Goal: Navigation & Orientation: Understand site structure

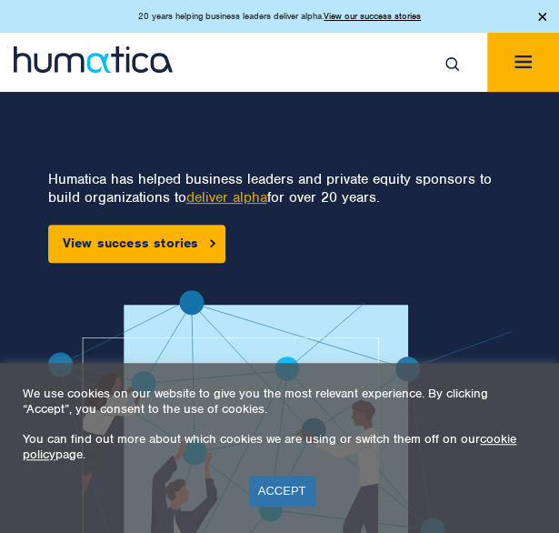
scroll to position [118, 0]
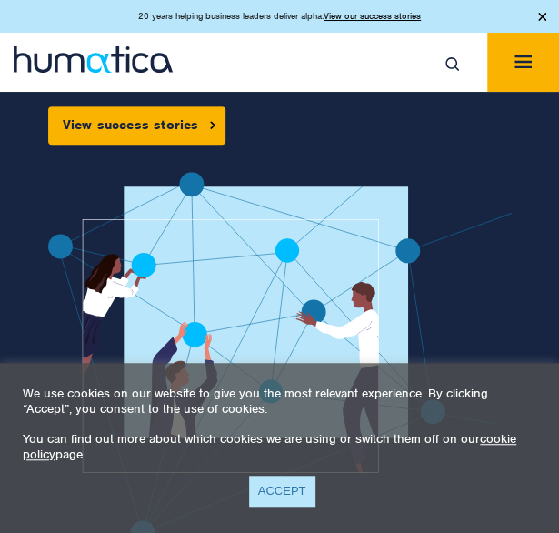
click at [282, 491] on link "ACCEPT" at bounding box center [282, 490] width 66 height 30
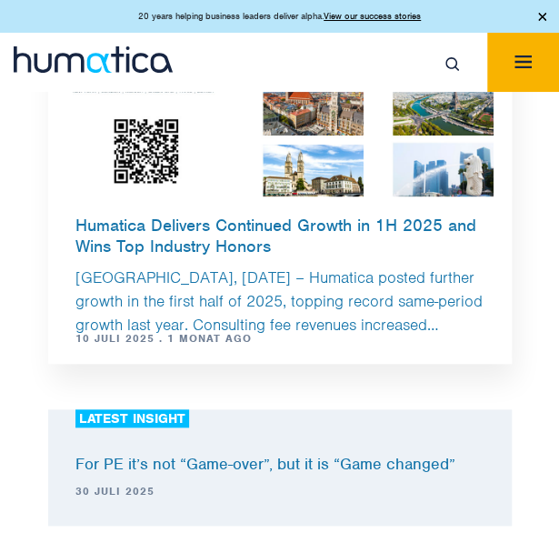
scroll to position [5167, 0]
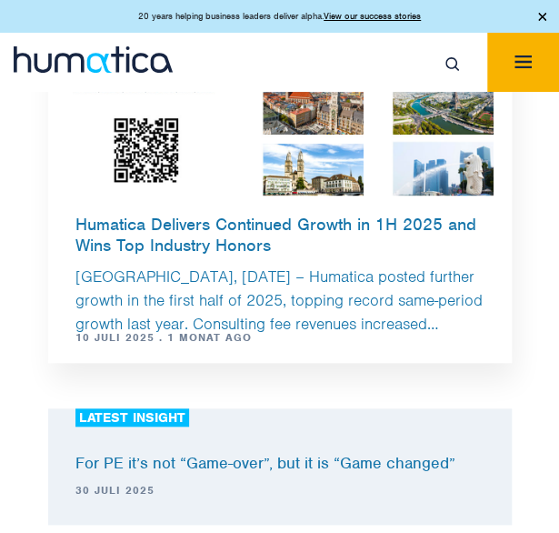
click at [525, 57] on img "Toggle navigation" at bounding box center [522, 61] width 17 height 13
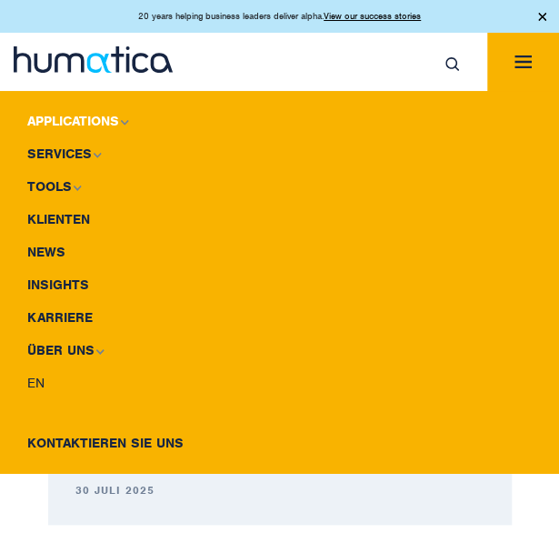
click at [112, 115] on link "Applications" at bounding box center [279, 121] width 559 height 33
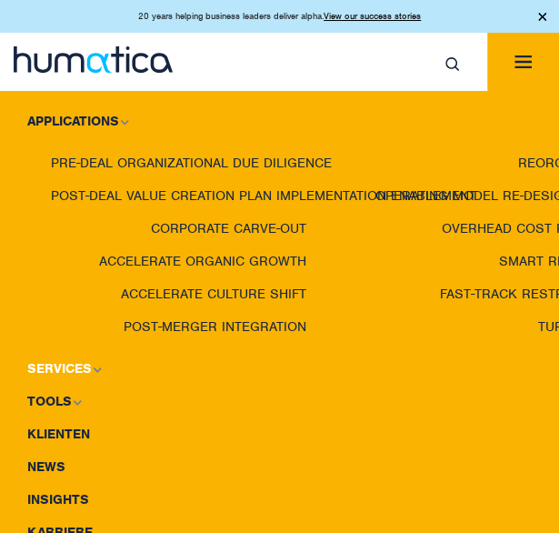
click at [73, 372] on link "Services" at bounding box center [279, 368] width 559 height 33
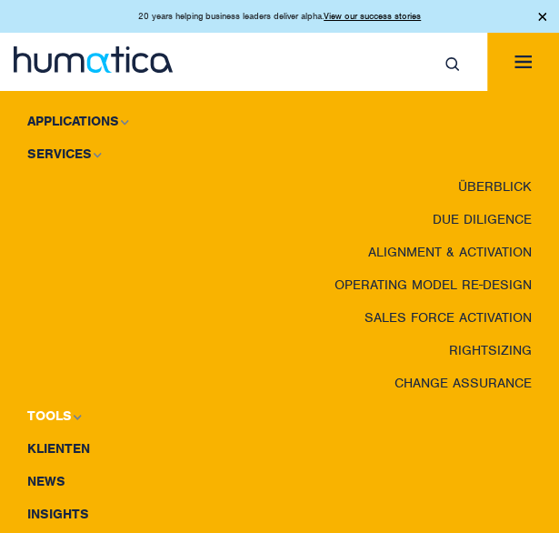
click at [73, 414] on img at bounding box center [77, 416] width 8 height 5
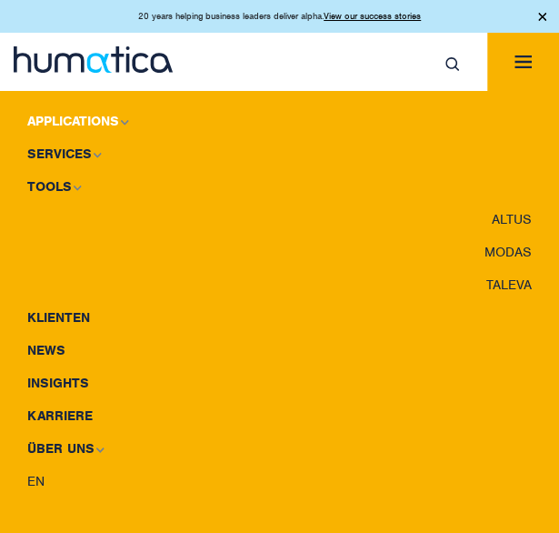
click at [104, 117] on link "Applications" at bounding box center [279, 121] width 559 height 33
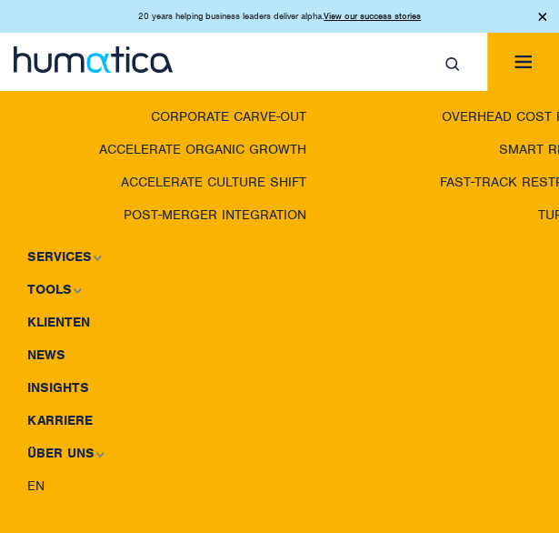
scroll to position [140, 0]
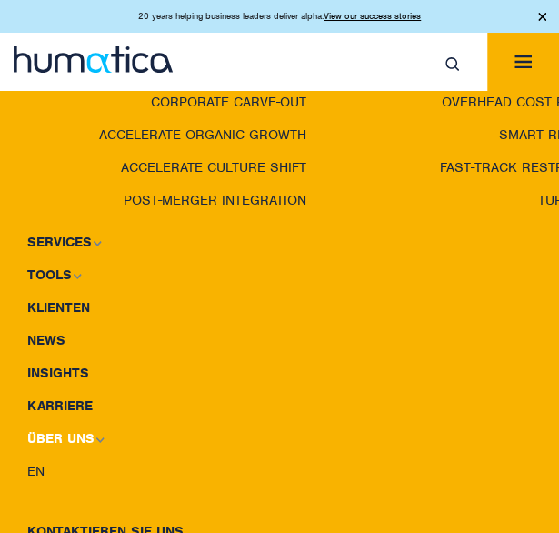
click at [65, 422] on link "Über uns" at bounding box center [279, 438] width 559 height 33
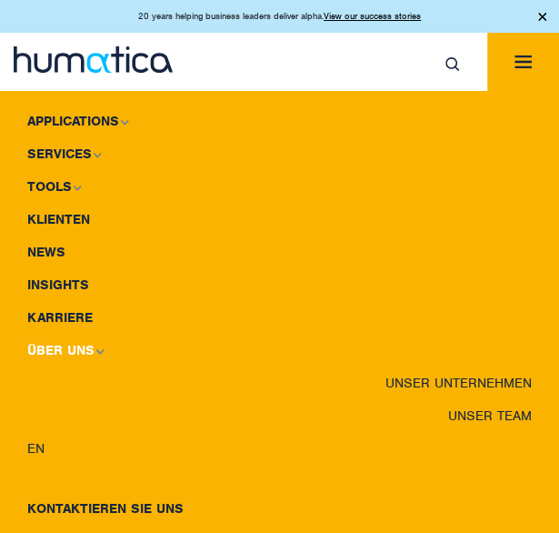
click at [95, 348] on img at bounding box center [99, 350] width 8 height 5
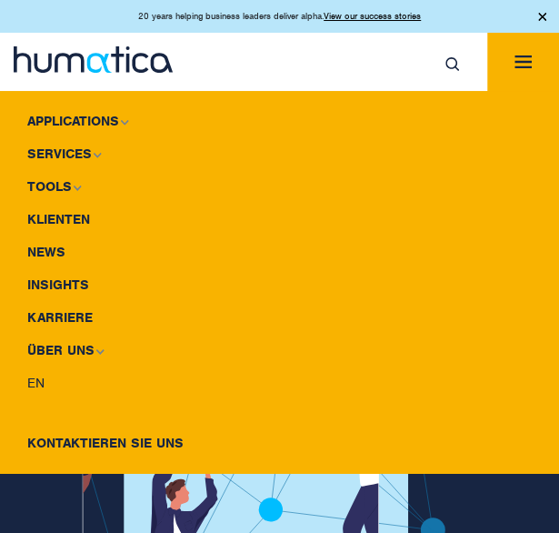
click at [533, 15] on div "20 years helping business leaders deliver alpha. View our success stories" at bounding box center [279, 16] width 559 height 33
click at [33, 416] on ul "Kontaktieren Sie uns" at bounding box center [279, 443] width 559 height 60
